Goal: Task Accomplishment & Management: Use online tool/utility

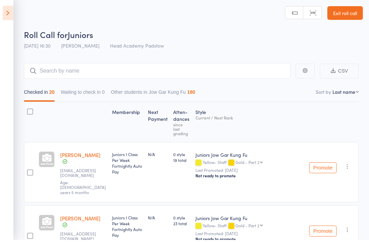
click at [144, 68] on input "search" at bounding box center [157, 73] width 267 height 16
click at [92, 29] on span "Juniors" at bounding box center [81, 34] width 26 height 11
click at [81, 75] on input "search" at bounding box center [157, 71] width 267 height 16
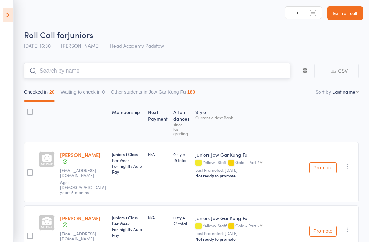
scroll to position [2, 0]
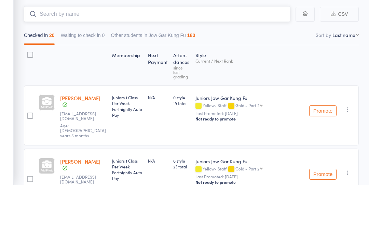
click at [119, 63] on input "search" at bounding box center [157, 71] width 267 height 16
click at [123, 63] on input "search" at bounding box center [157, 71] width 267 height 16
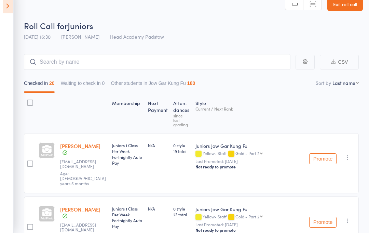
click at [9, 12] on icon at bounding box center [8, 15] width 11 height 14
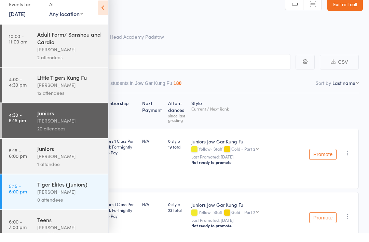
scroll to position [11, 0]
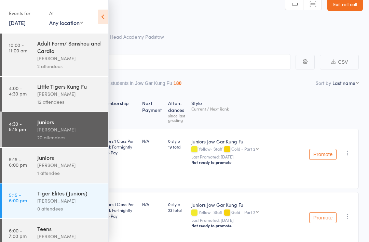
click at [53, 160] on div "Juniors" at bounding box center [69, 158] width 65 height 8
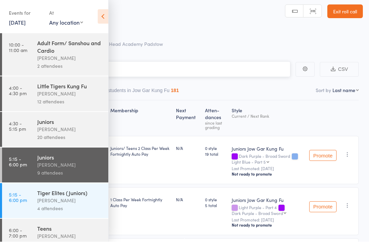
scroll to position [5, 0]
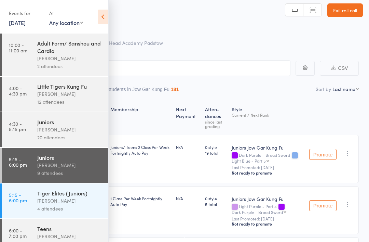
click at [91, 15] on div "Events for 12 Aug, 2025 12 Aug, 2025 August 2025 Sun Mon Tue Wed Thu Fri Sat 31…" at bounding box center [54, 17] width 108 height 35
click at [99, 12] on icon at bounding box center [103, 17] width 11 height 14
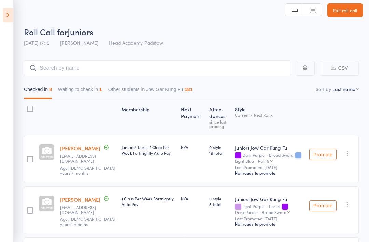
click at [64, 36] on span "Roll Call for" at bounding box center [46, 31] width 44 height 11
click at [71, 64] on input "search" at bounding box center [157, 68] width 267 height 16
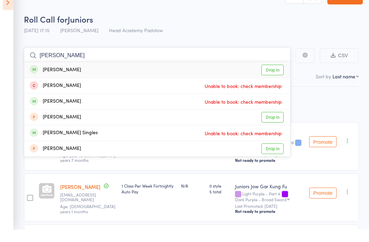
type input "Owen Turner"
click at [270, 77] on link "Drop in" at bounding box center [273, 82] width 22 height 11
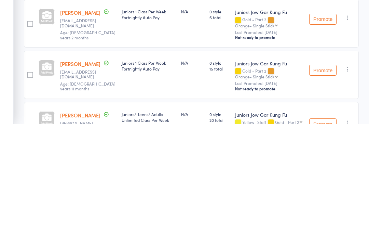
scroll to position [381, 0]
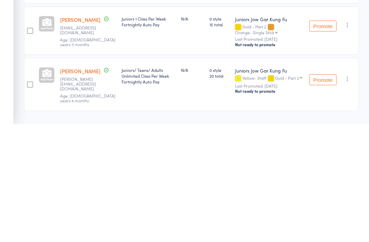
click at [32, 199] on label at bounding box center [30, 202] width 6 height 7
click at [28, 200] on input "checkbox" at bounding box center [28, 200] width 0 height 0
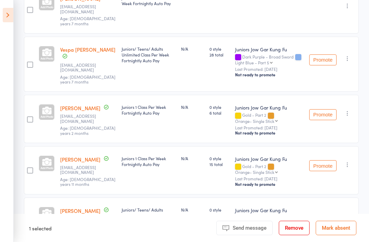
click at [286, 235] on button "Remove" at bounding box center [294, 228] width 31 height 14
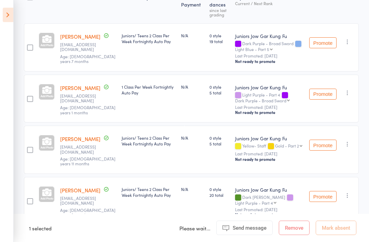
scroll to position [0, 0]
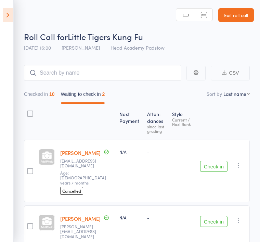
click at [16, 37] on header "Roll Call for Little Tigers Kung Fu 12 Aug 16:00 James Agius Head Academy Padst…" at bounding box center [130, 27] width 260 height 55
click at [59, 24] on header "Roll Call for Little Tigers Kung F… 12 Aug 16:00 James Agius Head Academy Padst…" at bounding box center [130, 27] width 260 height 55
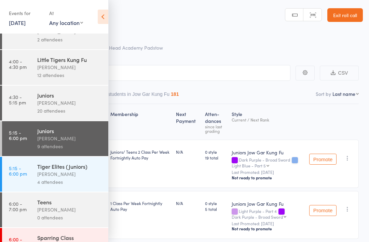
scroll to position [38, 0]
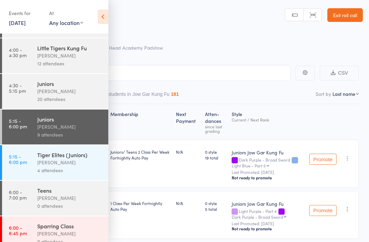
click at [103, 12] on icon at bounding box center [103, 17] width 11 height 14
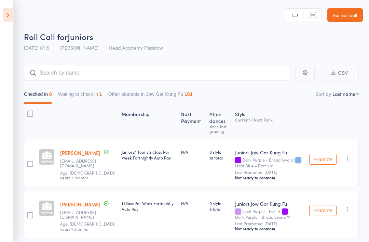
click at [17, 10] on header "Roll Call for Juniors 12 Aug 17:15 James Agius Head Academy Padstow Manual sear…" at bounding box center [184, 27] width 369 height 55
click at [86, 73] on input "search" at bounding box center [157, 73] width 267 height 16
type input "M"
click at [23, 10] on header "Roll Call for Juniors 12 Aug 17:15 James Agius Head Academy Padstow Manual sear…" at bounding box center [184, 27] width 369 height 55
click at [5, 21] on icon at bounding box center [8, 15] width 11 height 14
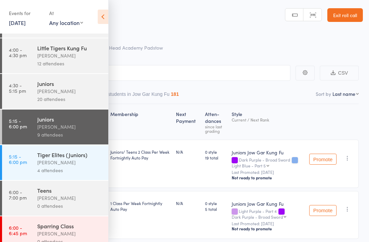
click at [49, 164] on div "[PERSON_NAME]" at bounding box center [69, 162] width 65 height 8
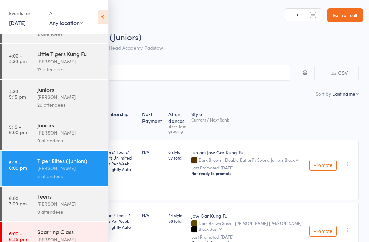
scroll to position [32, 0]
click at [56, 207] on div "[PERSON_NAME]" at bounding box center [69, 204] width 65 height 8
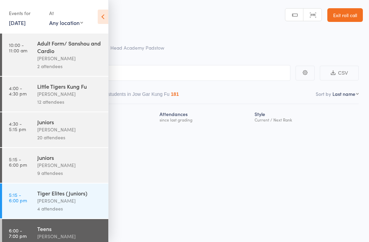
click at [49, 212] on div "4 attendees" at bounding box center [69, 209] width 65 height 8
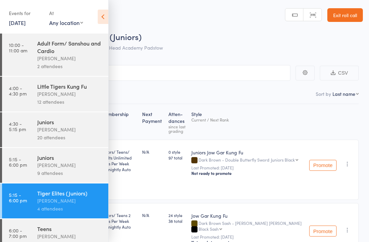
click at [84, 174] on div "9 attendees" at bounding box center [69, 173] width 65 height 8
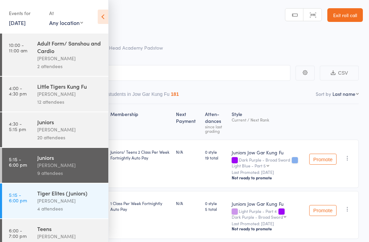
click at [100, 3] on div "Events for 12 Aug, 2025 12 Aug, 2025 August 2025 Sun Mon Tue Wed Thu Fri Sat 31…" at bounding box center [54, 17] width 108 height 35
click at [108, 10] on icon at bounding box center [103, 17] width 11 height 14
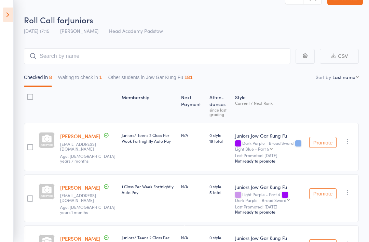
click at [13, 12] on icon at bounding box center [8, 15] width 11 height 14
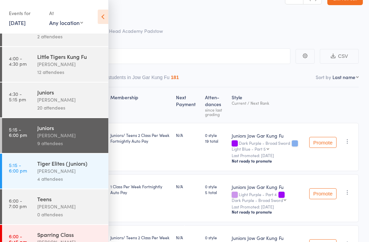
scroll to position [33, 0]
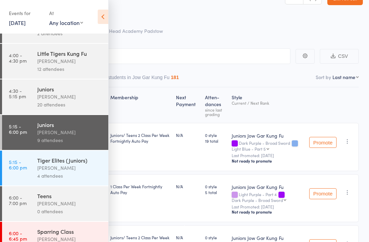
click at [44, 205] on div "[PERSON_NAME]" at bounding box center [69, 203] width 65 height 8
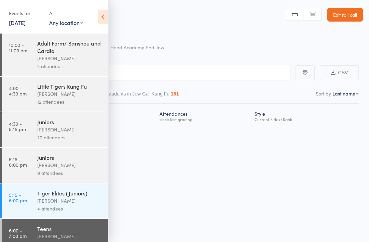
click at [105, 16] on icon at bounding box center [103, 17] width 11 height 14
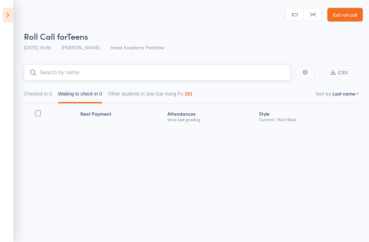
click at [55, 67] on input "search" at bounding box center [157, 73] width 267 height 16
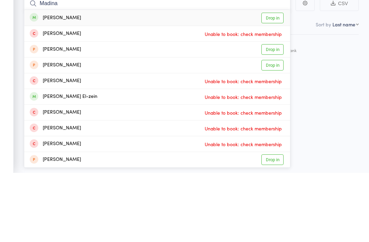
type input "Madina"
click at [54, 83] on div "[PERSON_NAME]" at bounding box center [55, 87] width 51 height 8
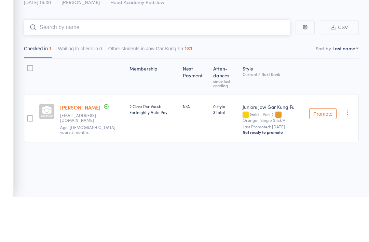
click at [41, 65] on input "search" at bounding box center [157, 73] width 267 height 16
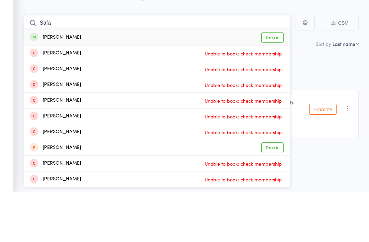
type input "Safa"
click at [57, 83] on div "[PERSON_NAME]" at bounding box center [55, 87] width 51 height 8
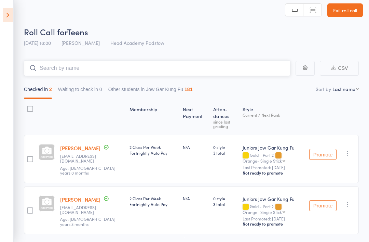
click at [79, 68] on input "search" at bounding box center [157, 68] width 267 height 16
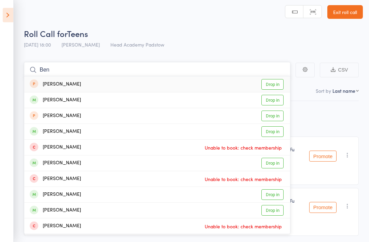
scroll to position [3, 0]
type input "Ben"
click at [43, 99] on div "[PERSON_NAME]" at bounding box center [55, 100] width 51 height 8
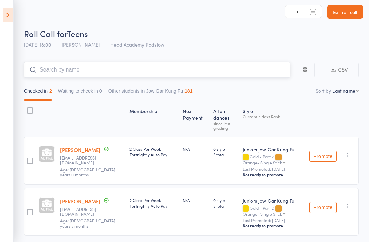
click at [50, 71] on input "search" at bounding box center [157, 70] width 267 height 16
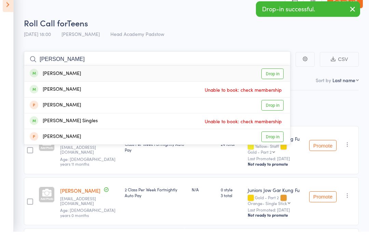
type input "Owen tu"
click at [44, 80] on div "[PERSON_NAME]" at bounding box center [55, 84] width 51 height 8
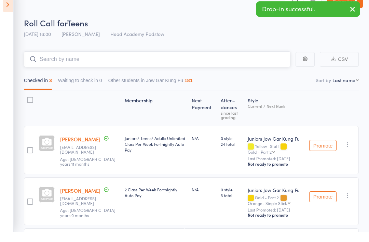
click at [55, 62] on input "search" at bounding box center [157, 70] width 267 height 16
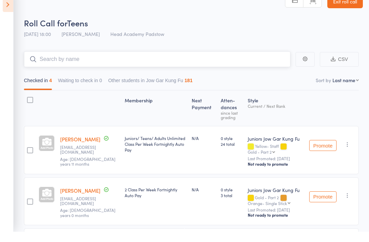
click at [101, 67] on input "search" at bounding box center [157, 70] width 267 height 16
click at [10, 17] on aside "Events for 12 Aug, 2025 12 Aug, 2025 August 2025 Sun Mon Tue Wed Thu Fri Sat 31…" at bounding box center [7, 121] width 14 height 242
click at [5, 10] on icon at bounding box center [8, 15] width 11 height 14
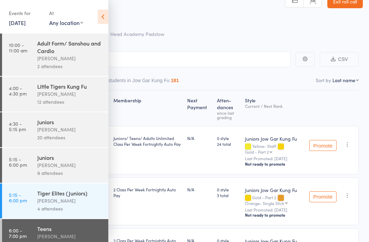
click at [28, 165] on link "5:15 - 6:00 pm Juniors James Agius 9 attendees" at bounding box center [55, 165] width 106 height 35
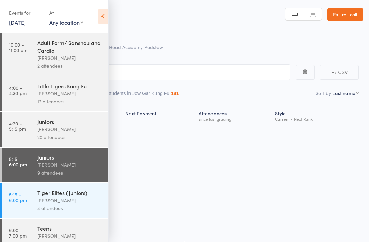
scroll to position [5, 0]
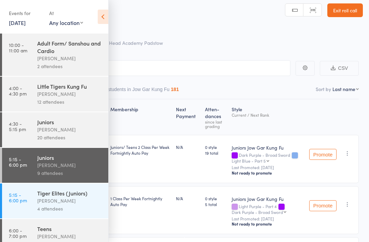
click at [51, 98] on div "[PERSON_NAME]" at bounding box center [69, 94] width 65 height 8
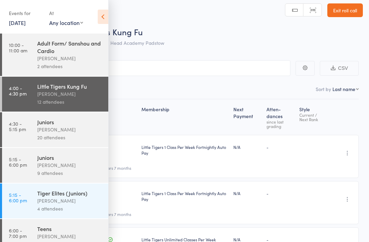
click at [61, 165] on div "James Agius" at bounding box center [69, 165] width 65 height 8
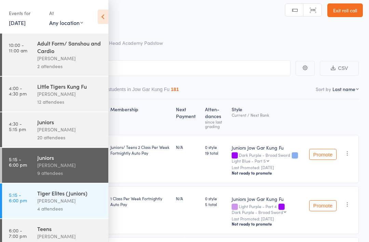
click at [106, 12] on icon at bounding box center [103, 17] width 11 height 14
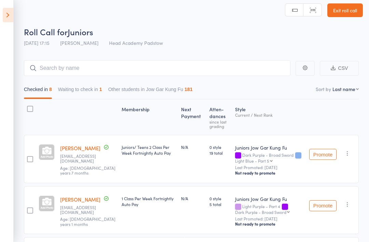
click at [99, 90] on button "Waiting to check in 1" at bounding box center [80, 91] width 44 height 16
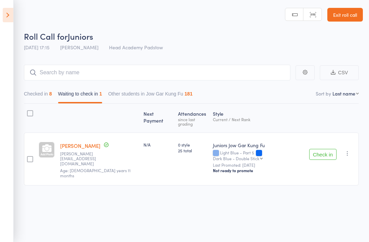
click at [317, 149] on button "Check in" at bounding box center [323, 154] width 27 height 11
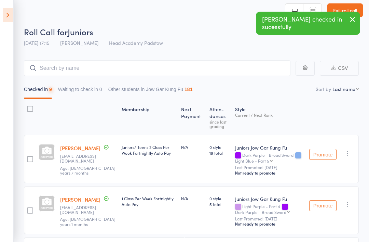
click at [10, 12] on icon at bounding box center [8, 15] width 11 height 14
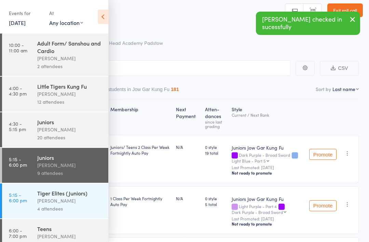
click at [37, 235] on link "6:00 - 7:00 pm Teens James Agius 4 attendees" at bounding box center [55, 236] width 106 height 35
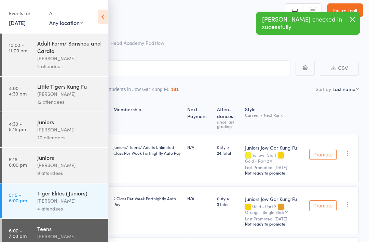
click at [104, 19] on icon at bounding box center [103, 17] width 11 height 14
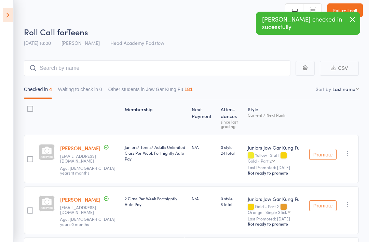
scroll to position [3, 0]
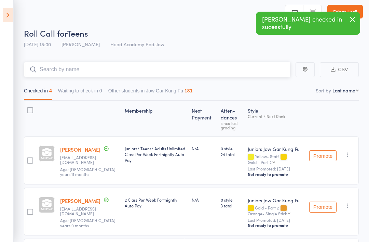
click at [62, 71] on input "search" at bounding box center [157, 70] width 267 height 16
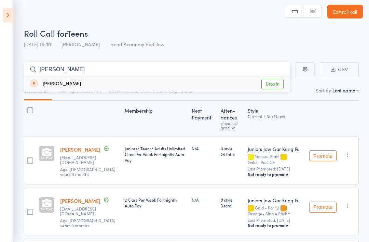
scroll to position [3, 0]
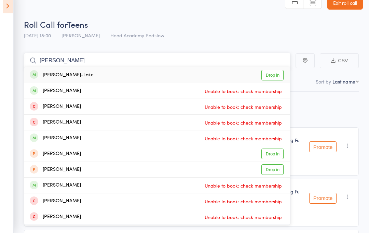
type input "Noah robi"
click at [55, 80] on div "Noah Robinson-Lake" at bounding box center [62, 84] width 64 height 8
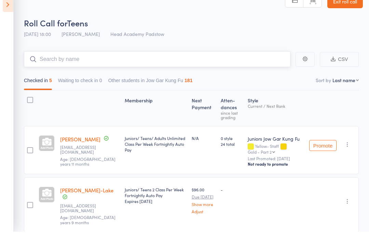
scroll to position [1, 0]
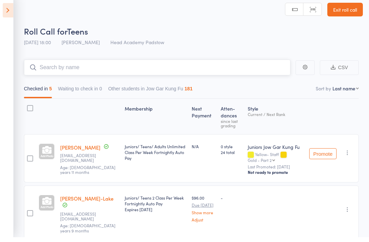
click at [85, 64] on input "search" at bounding box center [157, 72] width 267 height 16
click at [9, 12] on icon at bounding box center [8, 15] width 11 height 14
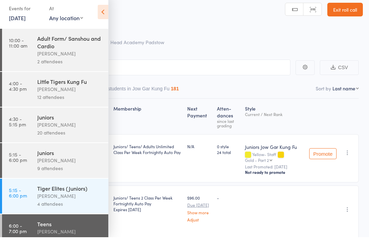
scroll to position [6, 0]
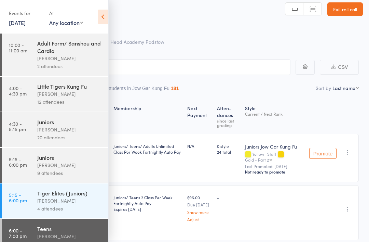
click at [103, 16] on icon at bounding box center [103, 17] width 11 height 14
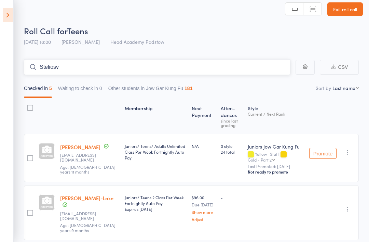
click at [69, 65] on input "Steliosv" at bounding box center [157, 67] width 267 height 16
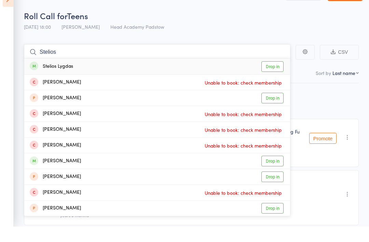
type input "Stelios"
click at [46, 78] on div "Stelios Lygdas" at bounding box center [51, 82] width 43 height 8
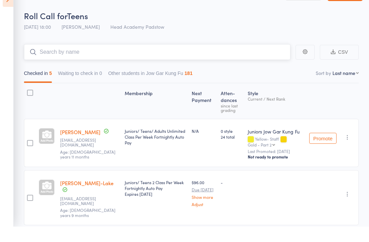
click at [56, 60] on input "search" at bounding box center [157, 68] width 267 height 16
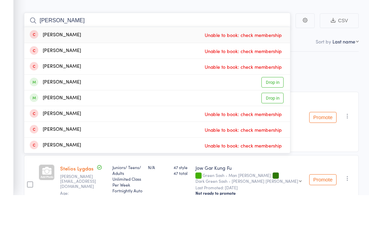
type input "Logan"
click at [41, 125] on div "Logan Coulton" at bounding box center [55, 129] width 51 height 8
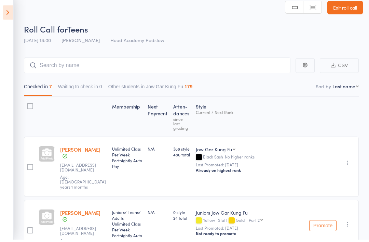
click at [3, 23] on aside "Events for 12 Aug, 2025 12 Aug, 2025 August 2025 Sun Mon Tue Wed Thu Fri Sat 31…" at bounding box center [7, 121] width 14 height 242
click at [0, 18] on aside "Events for 12 Aug, 2025 12 Aug, 2025 August 2025 Sun Mon Tue Wed Thu Fri Sat 31…" at bounding box center [7, 121] width 14 height 242
click at [13, 11] on icon at bounding box center [8, 15] width 11 height 14
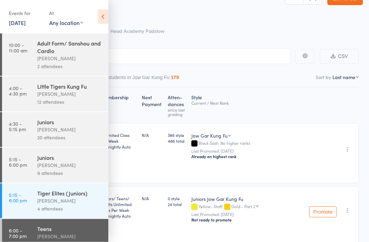
click at [104, 24] on icon at bounding box center [103, 17] width 11 height 14
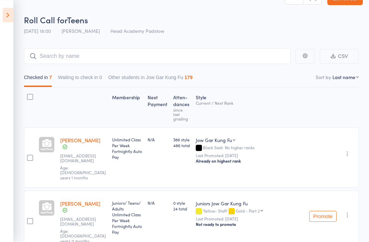
click at [11, 6] on aside "Events for 12 Aug, 2025 12 Aug, 2025 August 2025 Sun Mon Tue Wed Thu Fri Sat 31…" at bounding box center [7, 121] width 14 height 242
click at [1, 15] on aside "Events for 12 Aug, 2025 12 Aug, 2025 August 2025 Sun Mon Tue Wed Thu Fri Sat 31…" at bounding box center [7, 121] width 14 height 242
click at [4, 14] on icon at bounding box center [8, 15] width 11 height 14
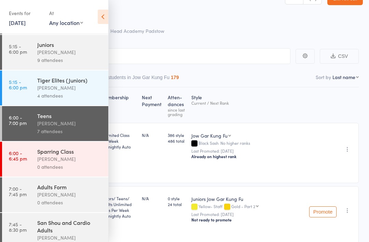
scroll to position [113, 0]
click at [102, 17] on icon at bounding box center [103, 17] width 11 height 14
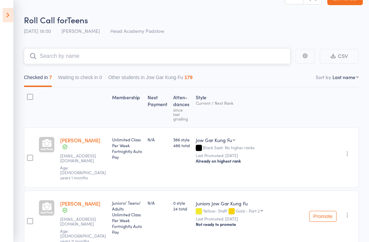
click at [122, 55] on input "search" at bounding box center [157, 56] width 267 height 16
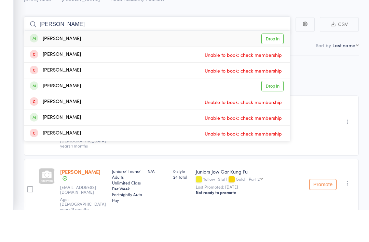
type input "Lesley"
click at [274, 66] on link "Drop in" at bounding box center [273, 71] width 22 height 11
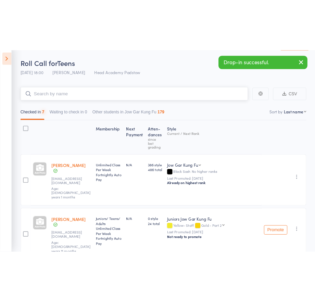
scroll to position [0, 0]
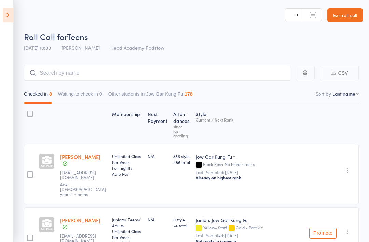
click at [0, 7] on aside "Events for 12 Aug, 2025 12 Aug, 2025 August 2025 Sun Mon Tue Wed Thu Fri Sat 31…" at bounding box center [7, 121] width 14 height 242
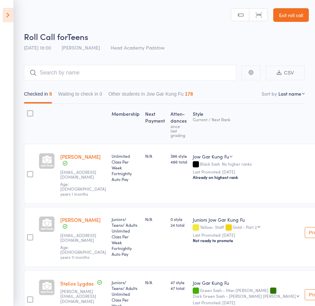
scroll to position [0, 22]
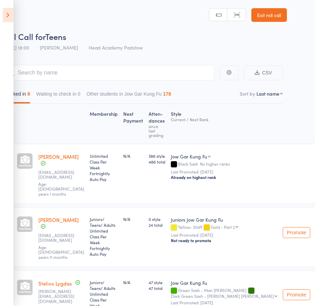
click at [8, 18] on icon at bounding box center [8, 15] width 11 height 14
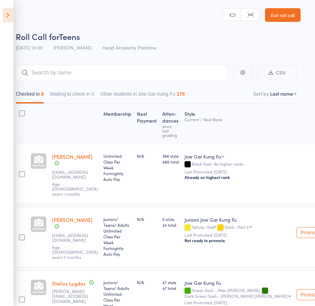
scroll to position [70, 0]
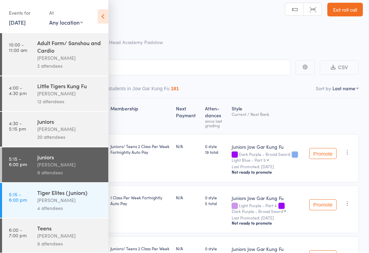
click at [21, 195] on link "5:15 - 6:00 pm Tiger Elites (Juniors) James Agius 4 attendees" at bounding box center [55, 200] width 106 height 35
click at [12, 241] on link "6:00 - 7:00 pm Teens James Agius 8 attendees" at bounding box center [55, 236] width 106 height 35
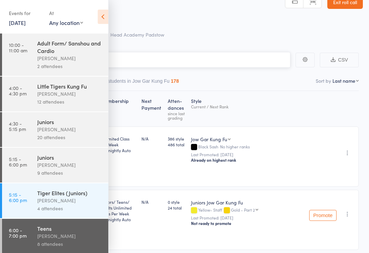
scroll to position [14, 0]
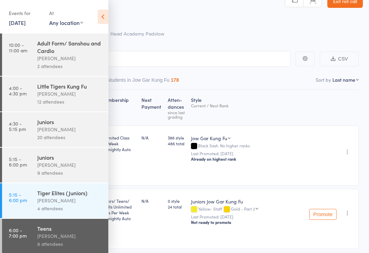
click at [99, 23] on icon at bounding box center [103, 17] width 11 height 14
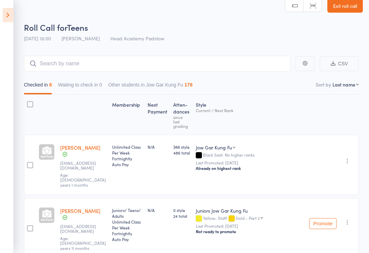
scroll to position [10, 0]
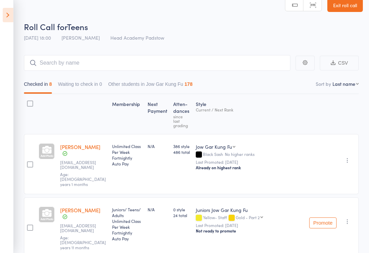
click at [5, 11] on icon at bounding box center [8, 15] width 11 height 14
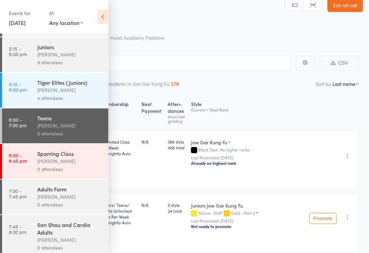
scroll to position [111, 0]
click at [79, 127] on div "James Agius" at bounding box center [69, 125] width 65 height 8
click at [105, 15] on icon at bounding box center [103, 17] width 11 height 14
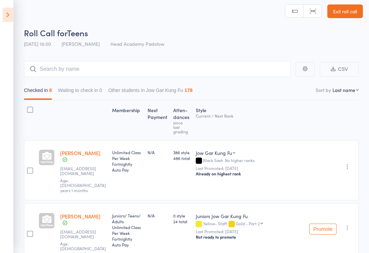
scroll to position [0, 0]
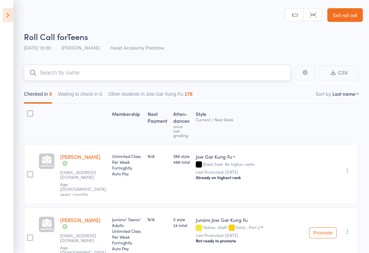
click at [66, 69] on input "search" at bounding box center [157, 73] width 267 height 16
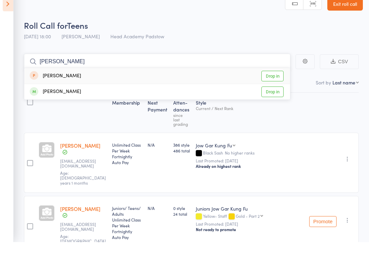
type input "Vaughn"
click at [282, 98] on link "Drop in" at bounding box center [273, 103] width 22 height 11
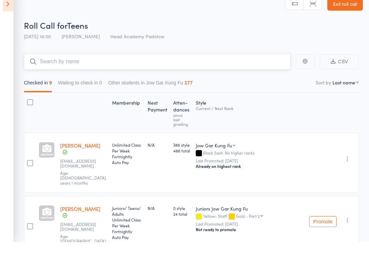
click at [73, 69] on input "search" at bounding box center [157, 73] width 267 height 16
type input "N"
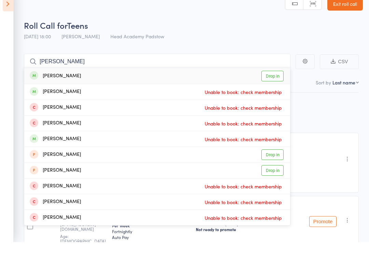
click at [1, 95] on aside "Events for 12 Aug, 2025 12 Aug, 2025 August 2025 Sun Mon Tue Wed Thu Fri Sat 31…" at bounding box center [7, 126] width 14 height 253
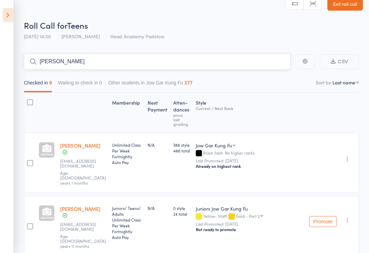
click at [41, 69] on input "Noah bar" at bounding box center [157, 62] width 267 height 16
click at [49, 63] on input "Noah bar" at bounding box center [157, 62] width 267 height 16
click at [82, 64] on input "Noah bar" at bounding box center [157, 62] width 267 height 16
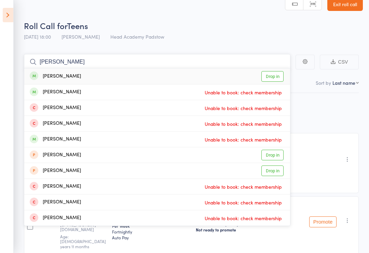
type input "Noah bar"
click at [61, 74] on div "Noah Bartolo - Stafford" at bounding box center [55, 77] width 51 height 8
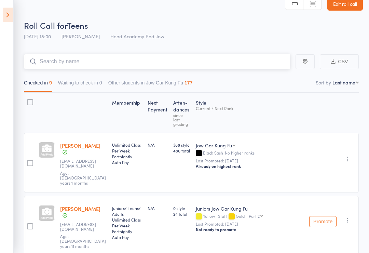
click at [56, 60] on input "search" at bounding box center [157, 62] width 267 height 16
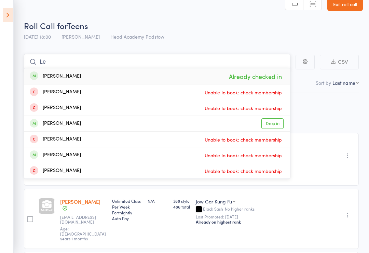
type input "L"
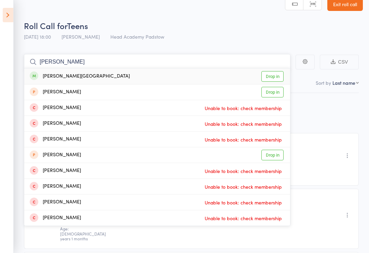
type input "Mahalia"
click at [50, 74] on div "Mahalia Bartolo - Stafford" at bounding box center [80, 77] width 100 height 8
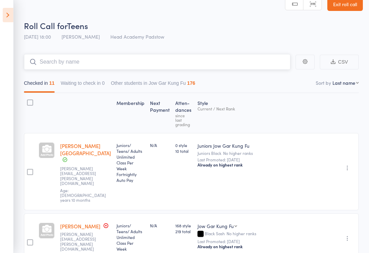
click at [72, 64] on input "search" at bounding box center [157, 62] width 267 height 16
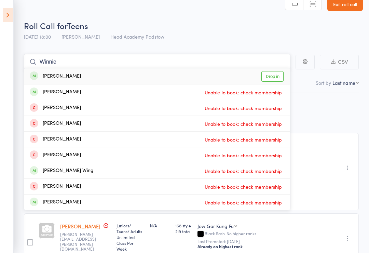
type input "Winnie"
click at [43, 70] on div "Winnie Yang Drop in" at bounding box center [157, 76] width 266 height 16
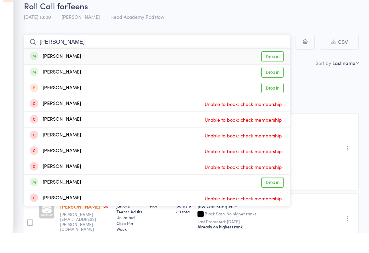
type input "Magnus"
click at [50, 73] on div "Magnus Chiang" at bounding box center [55, 77] width 51 height 8
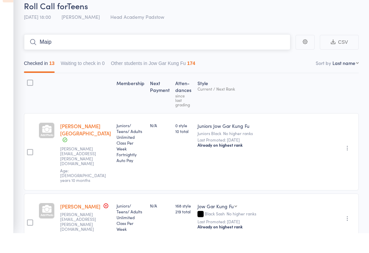
type input "Mai"
click at [78, 54] on input "search" at bounding box center [157, 62] width 267 height 16
type input "Maia"
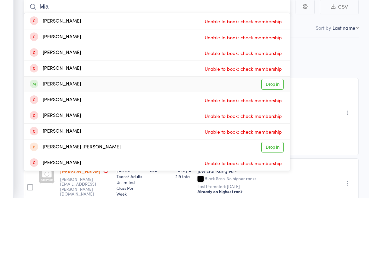
type input "Mia"
click at [45, 135] on div "Mia Jimenez" at bounding box center [55, 139] width 51 height 8
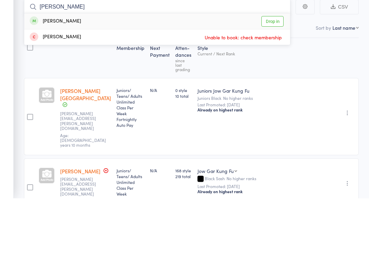
type input "Nancy"
click at [53, 73] on div "Nancy Le" at bounding box center [55, 77] width 51 height 8
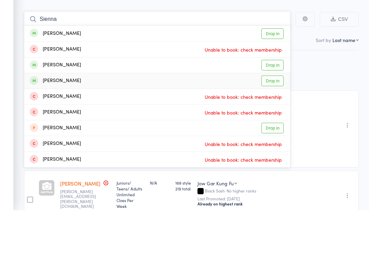
type input "Sienna"
click at [54, 120] on div "Sienna Markoski" at bounding box center [55, 124] width 51 height 8
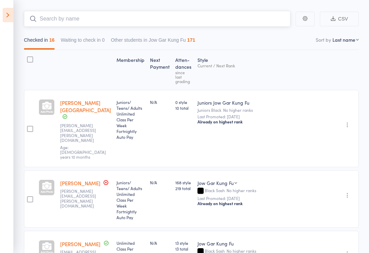
click at [54, 21] on input "search" at bounding box center [157, 19] width 267 height 16
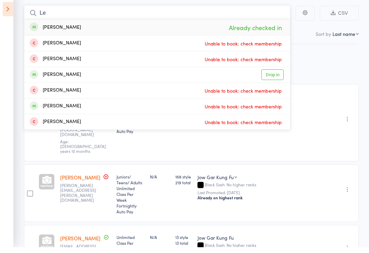
type input "L"
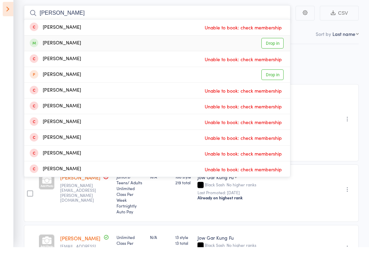
type input "Lilian"
click at [57, 46] on div "Lillian Nguyen" at bounding box center [55, 49] width 51 height 8
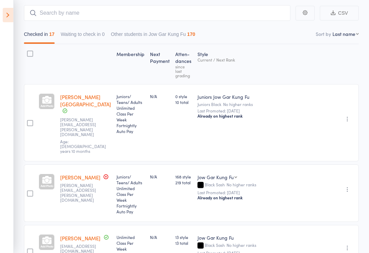
click at [1, 12] on aside "Events for 12 Aug, 2025 12 Aug, 2025 August 2025 Sun Mon Tue Wed Thu Fri Sat 31…" at bounding box center [7, 126] width 14 height 253
click at [12, 20] on icon at bounding box center [8, 15] width 11 height 14
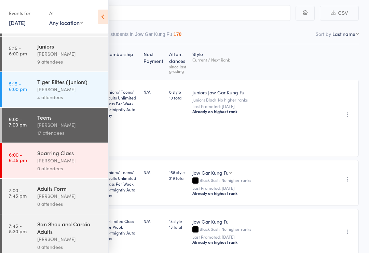
click at [102, 29] on div "Events for 12 Aug, 2025 12 Aug, 2025 August 2025 Sun Mon Tue Wed Thu Fri Sat 31…" at bounding box center [54, 17] width 108 height 35
click at [102, 22] on icon at bounding box center [103, 17] width 11 height 14
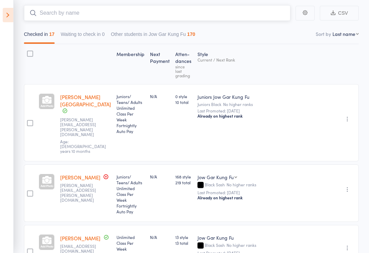
click at [105, 19] on input "search" at bounding box center [157, 13] width 267 height 16
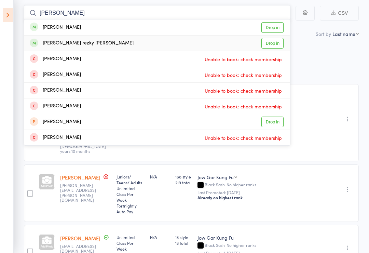
type input "Brendan"
click at [53, 43] on div "Brendan rezky Adam" at bounding box center [82, 43] width 104 height 8
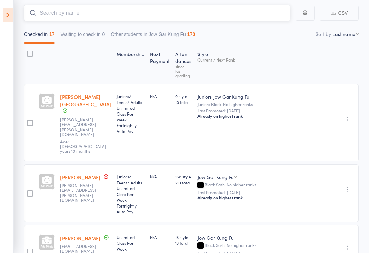
click at [45, 17] on input "search" at bounding box center [157, 13] width 267 height 16
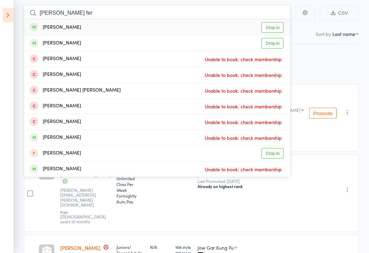
type input "Samual fer"
click at [52, 27] on div "Samuel Ferreira" at bounding box center [55, 28] width 51 height 8
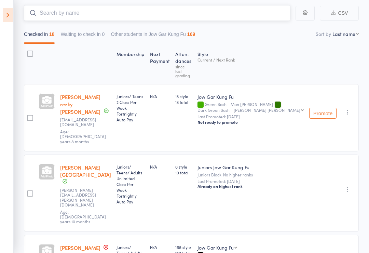
click at [69, 12] on input "search" at bounding box center [157, 13] width 267 height 16
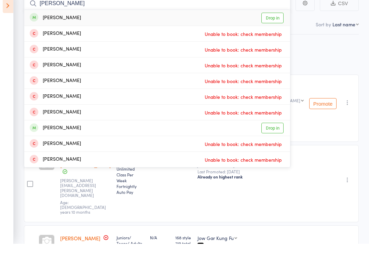
type input "Amilia"
click at [48, 24] on div "Amelia Ta" at bounding box center [55, 28] width 51 height 8
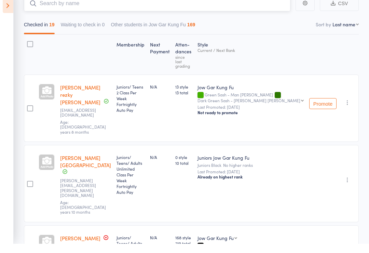
click at [48, 5] on input "search" at bounding box center [157, 13] width 267 height 16
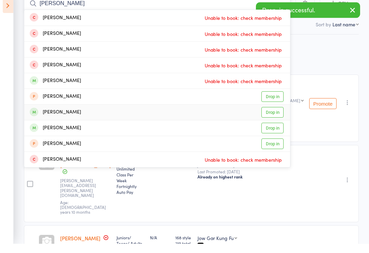
type input "Chloe"
click at [49, 118] on div "Chloe Mitrevski" at bounding box center [55, 122] width 51 height 8
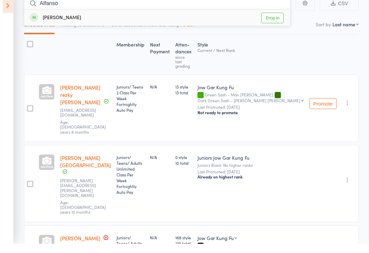
type input "Alfanso"
click at [49, 24] on div "Alfonso Pearce Pulido" at bounding box center [55, 28] width 51 height 8
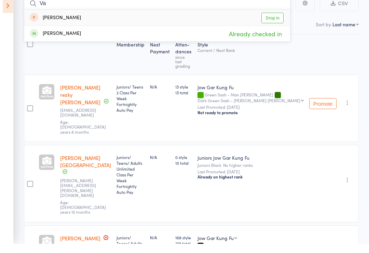
type input "V"
click at [173, 107] on div "N/A" at bounding box center [159, 117] width 25 height 67
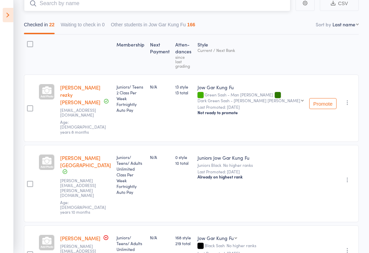
click at [69, 8] on input "search" at bounding box center [157, 4] width 267 height 16
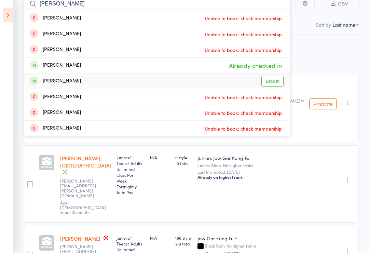
type input "Logan"
click at [61, 83] on div "Logan McKinley" at bounding box center [55, 81] width 51 height 8
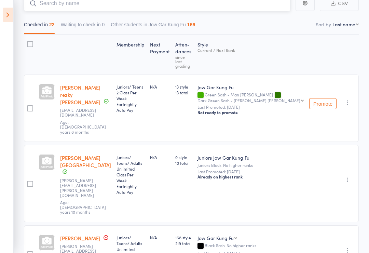
click at [52, 9] on input "search" at bounding box center [157, 4] width 267 height 16
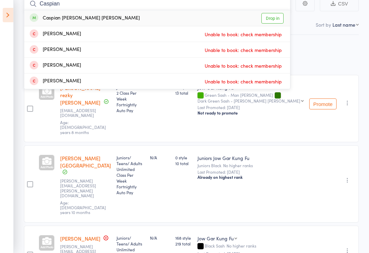
type input "Caspian"
click at [48, 16] on div "Caspian Mok Holmes" at bounding box center [85, 18] width 110 height 8
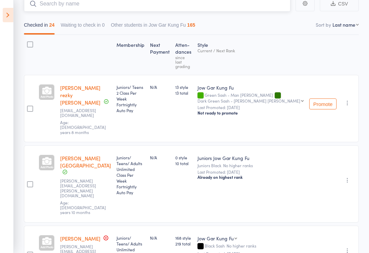
type input "S"
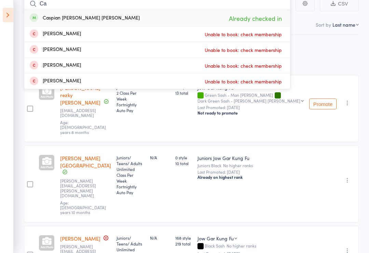
type input "C"
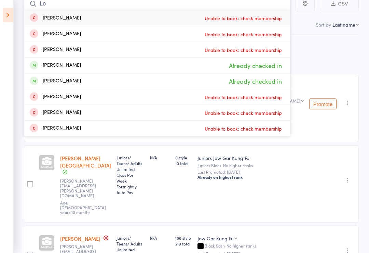
type input "L"
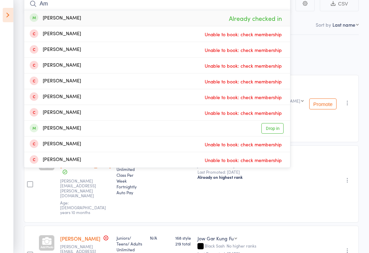
type input "A"
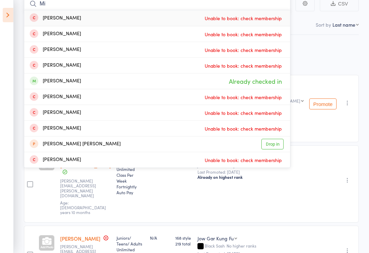
type input "M"
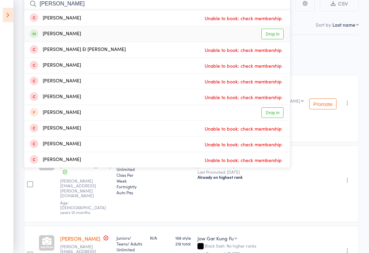
type input "Angelina"
click at [49, 32] on div "Angelina Clayson" at bounding box center [55, 34] width 51 height 8
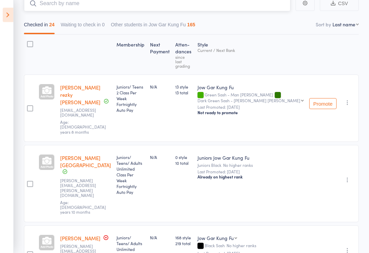
click at [50, 11] on input "search" at bounding box center [157, 4] width 267 height 16
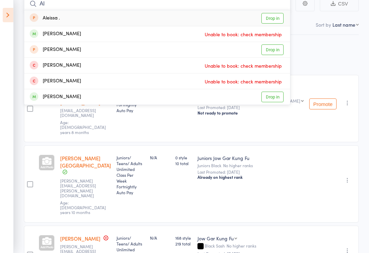
type input "A"
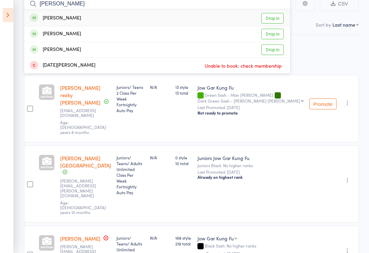
type input "Vogel"
click at [42, 17] on div "Lucy Vogel" at bounding box center [55, 18] width 51 height 8
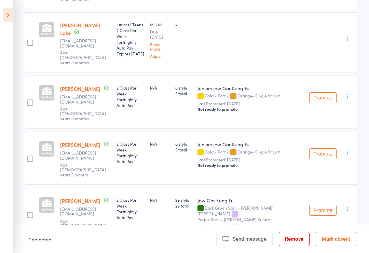
click at [300, 241] on button "Remove" at bounding box center [294, 239] width 31 height 14
click at [296, 241] on button "Remove" at bounding box center [294, 239] width 31 height 14
click at [292, 241] on button "Remove" at bounding box center [294, 239] width 31 height 14
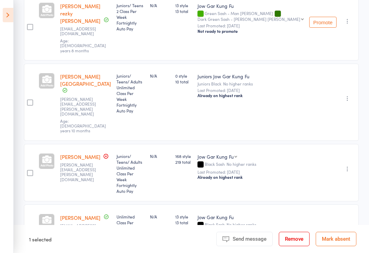
scroll to position [0, 0]
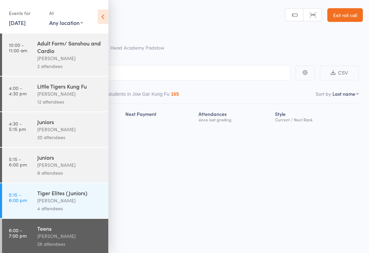
click at [103, 17] on icon at bounding box center [103, 17] width 11 height 14
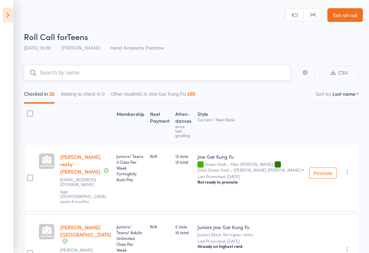
click at [54, 71] on input "search" at bounding box center [157, 73] width 267 height 16
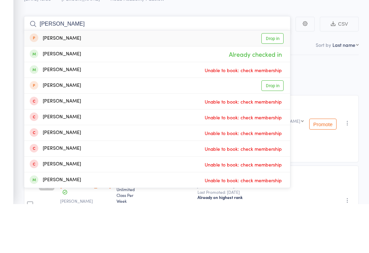
type input "Lucy"
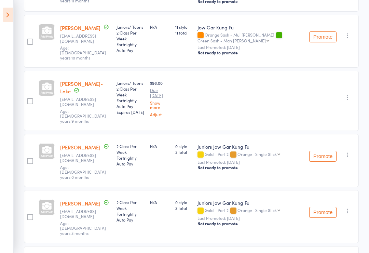
scroll to position [1220, 0]
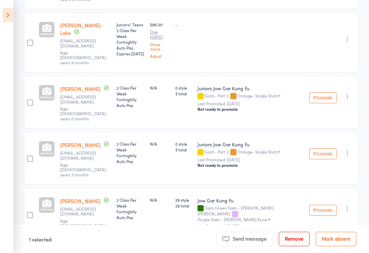
click at [297, 246] on button "Remove" at bounding box center [294, 239] width 31 height 14
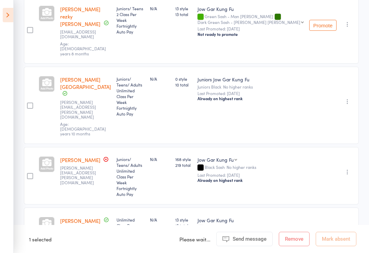
scroll to position [0, 0]
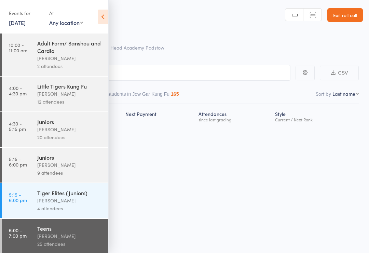
click at [107, 18] on icon at bounding box center [103, 17] width 11 height 14
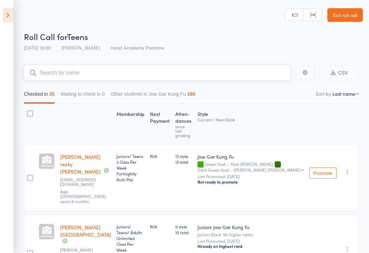
click at [93, 68] on input "search" at bounding box center [157, 73] width 267 height 16
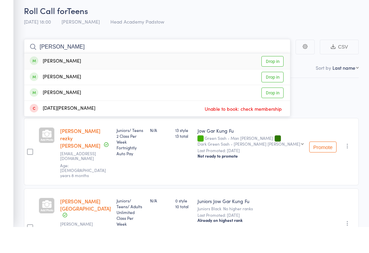
type input "[PERSON_NAME]"
click at [41, 99] on div "[PERSON_NAME]" at bounding box center [55, 103] width 51 height 8
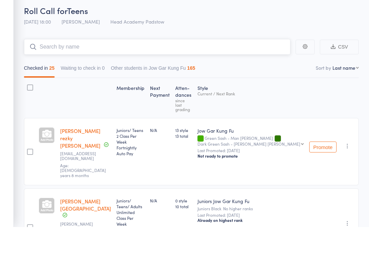
click at [50, 65] on input "search" at bounding box center [157, 73] width 267 height 16
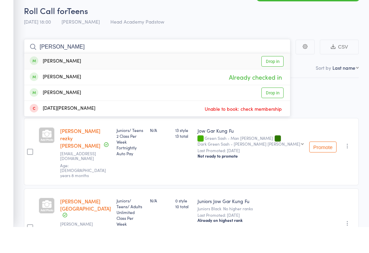
type input "[PERSON_NAME]"
click at [46, 115] on div "[PERSON_NAME]" at bounding box center [55, 119] width 51 height 8
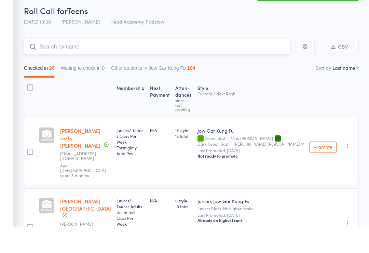
click at [49, 65] on input "search" at bounding box center [157, 73] width 267 height 16
type input "V"
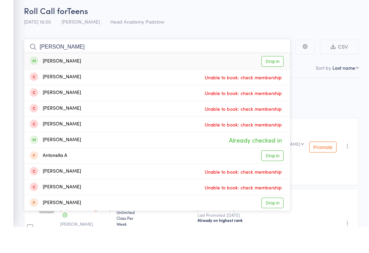
type input "[PERSON_NAME]"
click at [61, 83] on div "[PERSON_NAME]" at bounding box center [55, 87] width 51 height 8
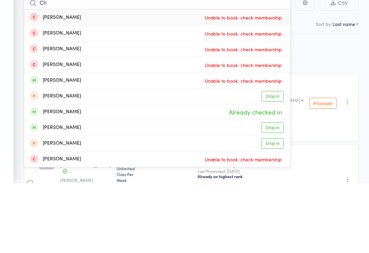
type input "C"
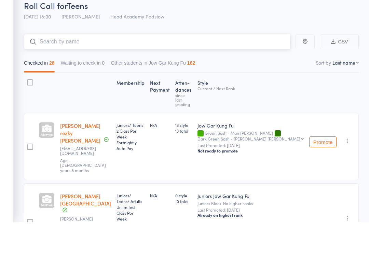
click at [45, 65] on input "search" at bounding box center [157, 73] width 267 height 16
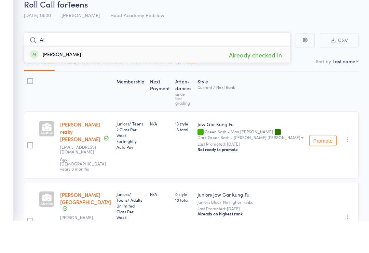
type input "A"
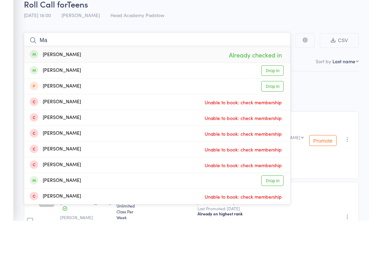
type input "M"
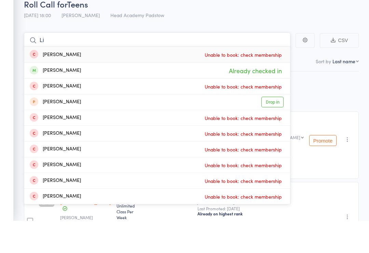
type input "L"
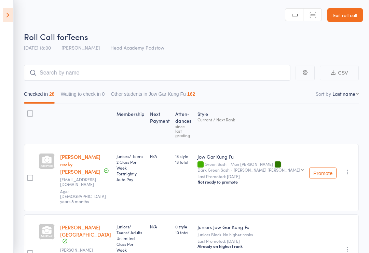
click at [11, 21] on icon at bounding box center [8, 15] width 11 height 14
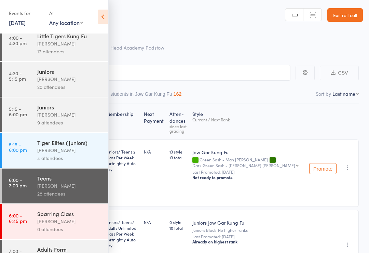
scroll to position [56, 0]
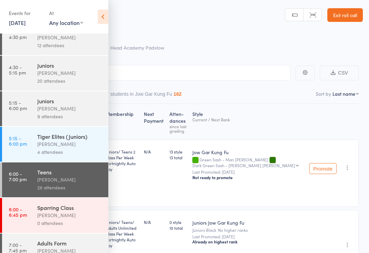
click at [48, 233] on div "Sparring Class [PERSON_NAME] 0 attendees" at bounding box center [72, 215] width 71 height 35
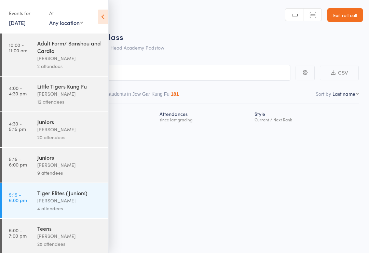
click at [100, 13] on icon at bounding box center [103, 17] width 11 height 14
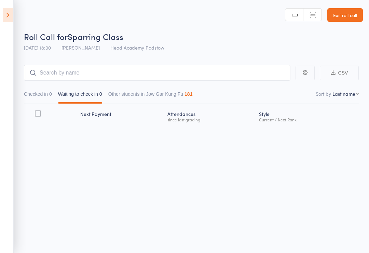
click at [341, 12] on link "Exit roll call" at bounding box center [346, 15] width 36 height 14
